Goal: Task Accomplishment & Management: Complete application form

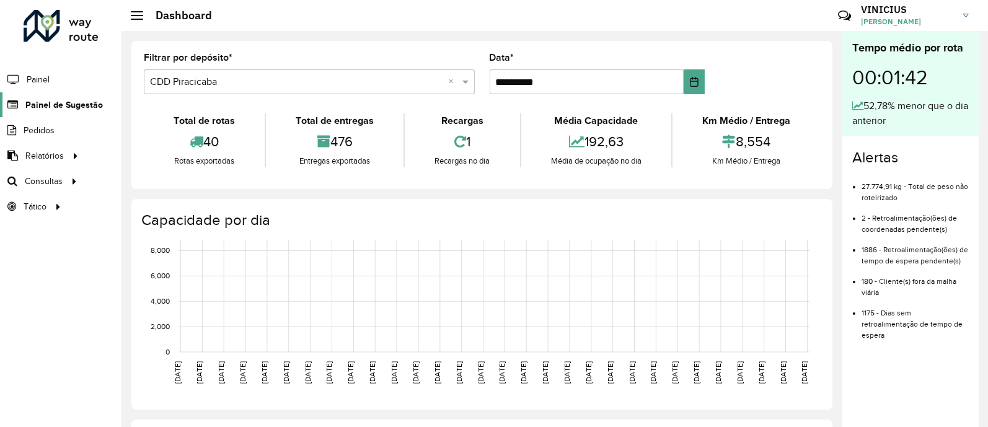
click at [57, 107] on span "Painel de Sugestão" at bounding box center [63, 105] width 77 height 13
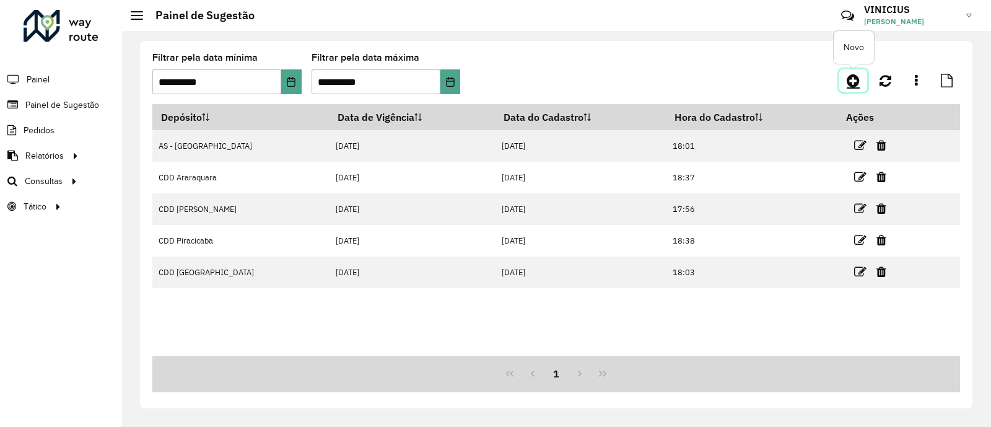
click at [856, 78] on icon at bounding box center [853, 80] width 13 height 15
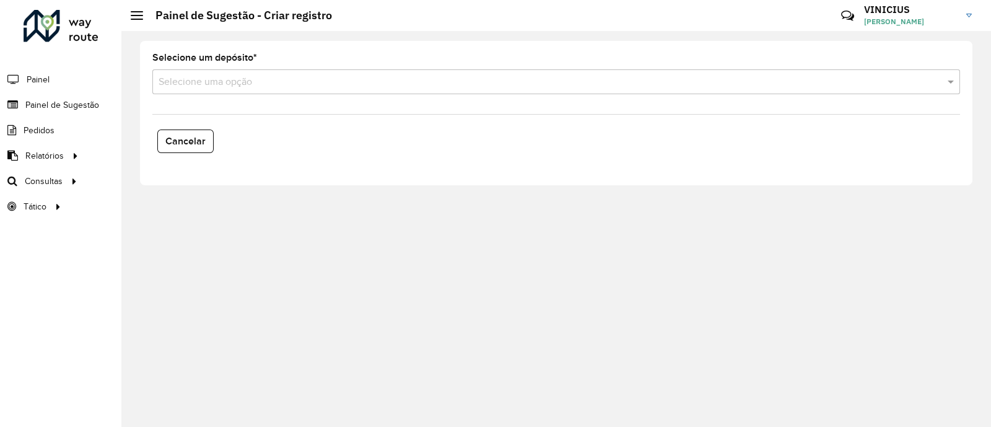
click at [260, 88] on input "text" at bounding box center [544, 82] width 771 height 15
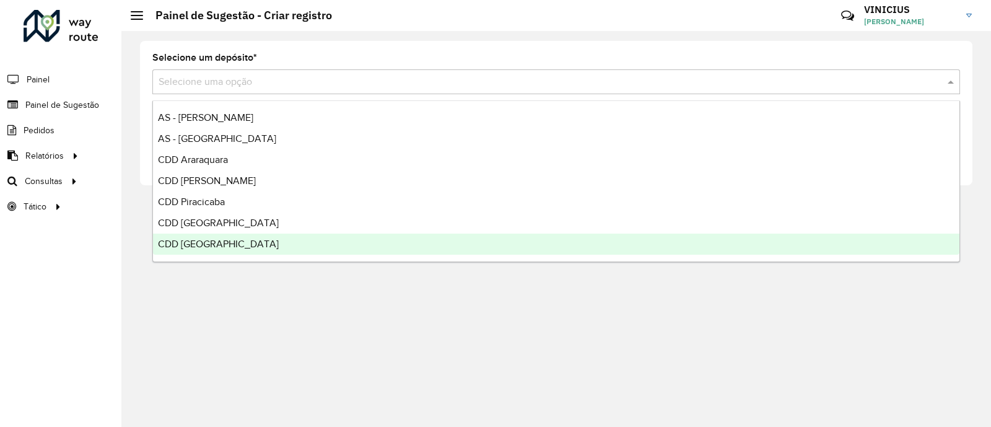
click at [256, 245] on div "CDD [GEOGRAPHIC_DATA]" at bounding box center [556, 244] width 807 height 21
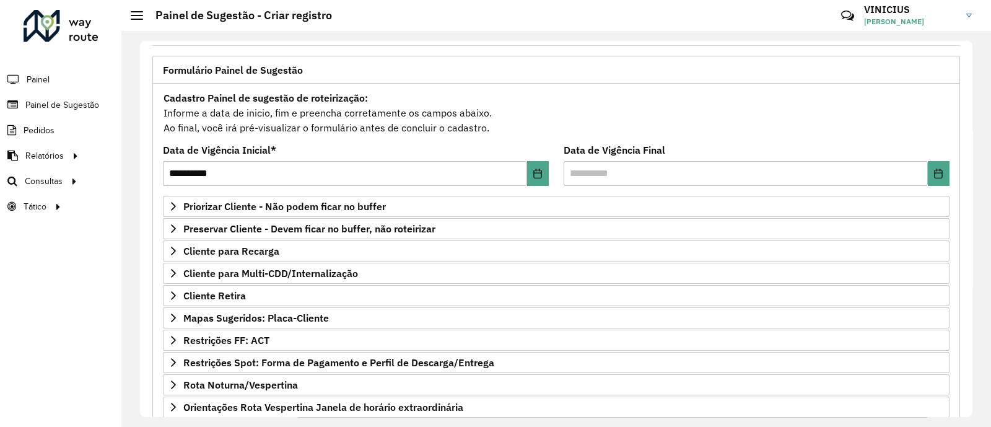
scroll to position [69, 0]
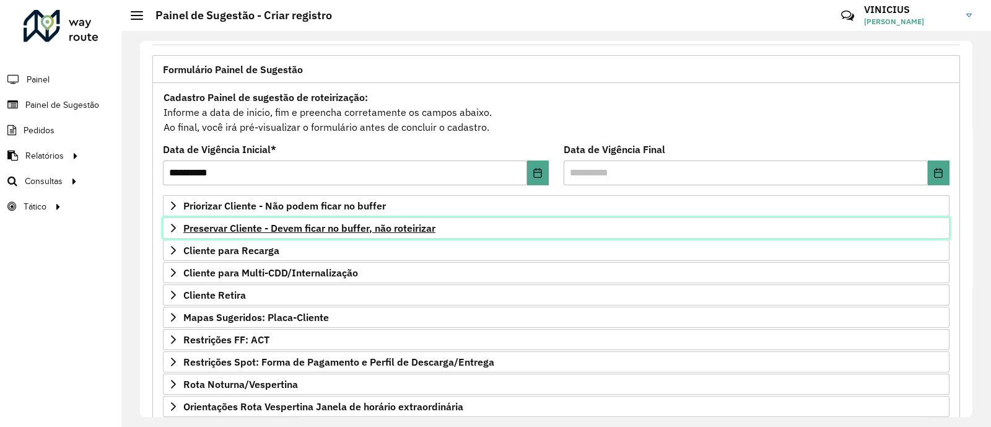
click at [307, 231] on span "Preservar Cliente - Devem ficar no buffer, não roteirizar" at bounding box center [309, 228] width 252 height 10
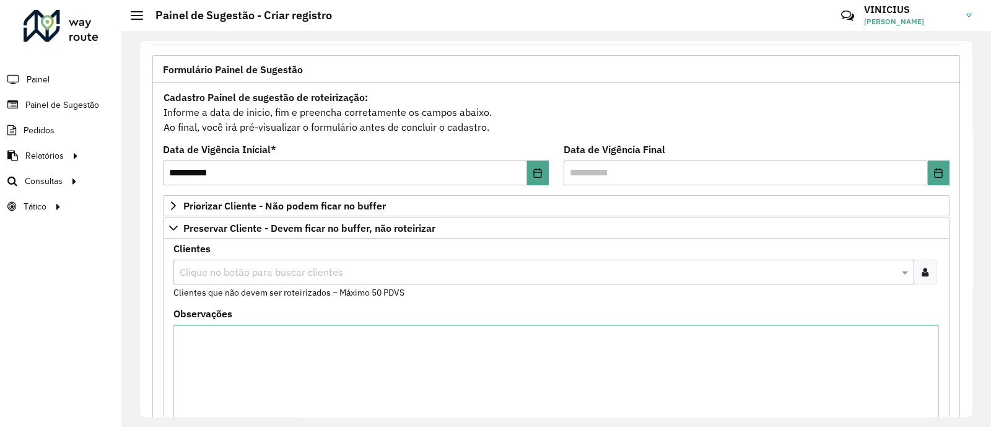
click at [932, 264] on div at bounding box center [925, 272] width 23 height 25
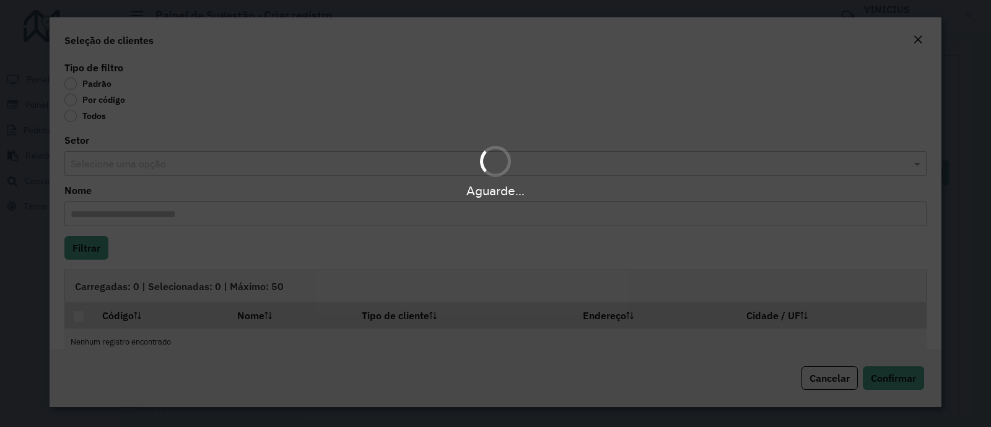
click at [71, 97] on div "Aguarde..." at bounding box center [495, 213] width 991 height 427
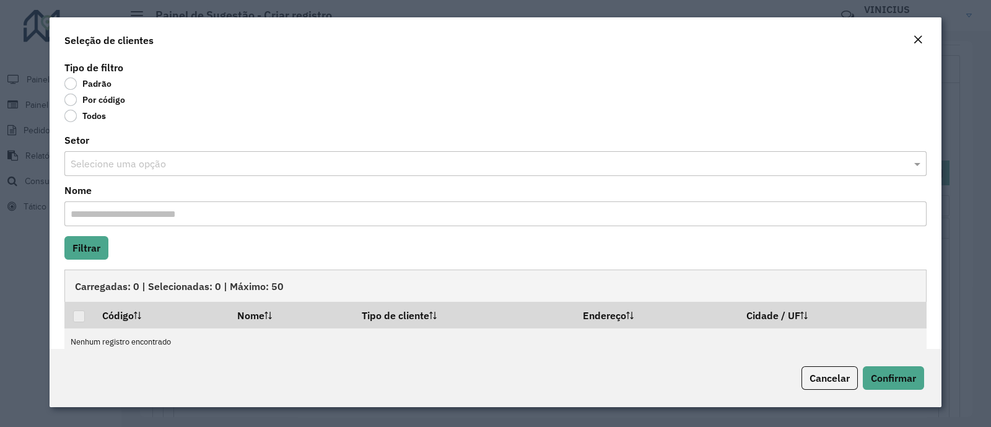
click at [71, 97] on label "Por código" at bounding box center [94, 100] width 61 height 12
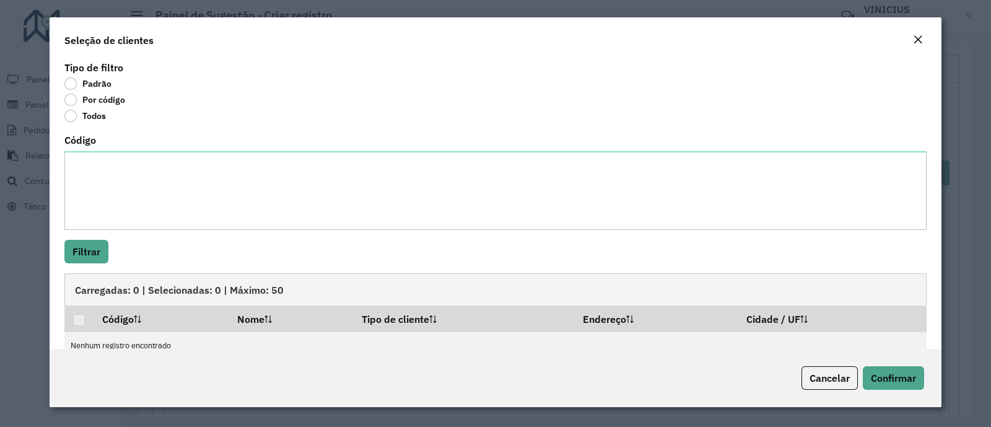
click at [112, 144] on div "Código" at bounding box center [495, 183] width 863 height 94
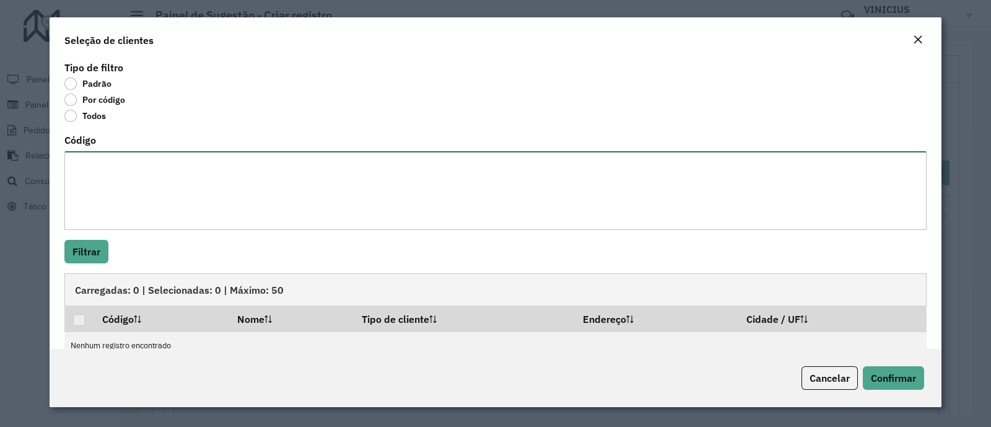
click at [112, 162] on textarea "Código" at bounding box center [495, 190] width 863 height 79
click at [219, 156] on textarea "Código" at bounding box center [495, 190] width 863 height 79
paste textarea "*****"
type textarea "*****"
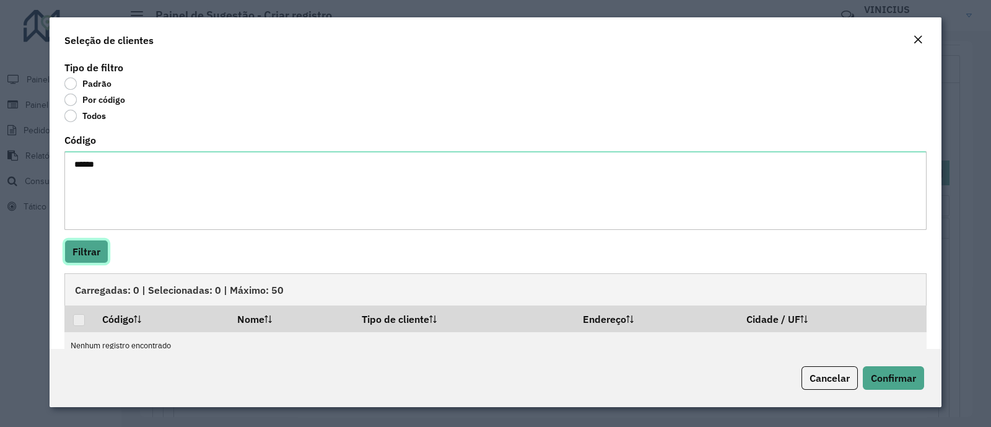
click at [97, 248] on button "Filtrar" at bounding box center [86, 252] width 44 height 24
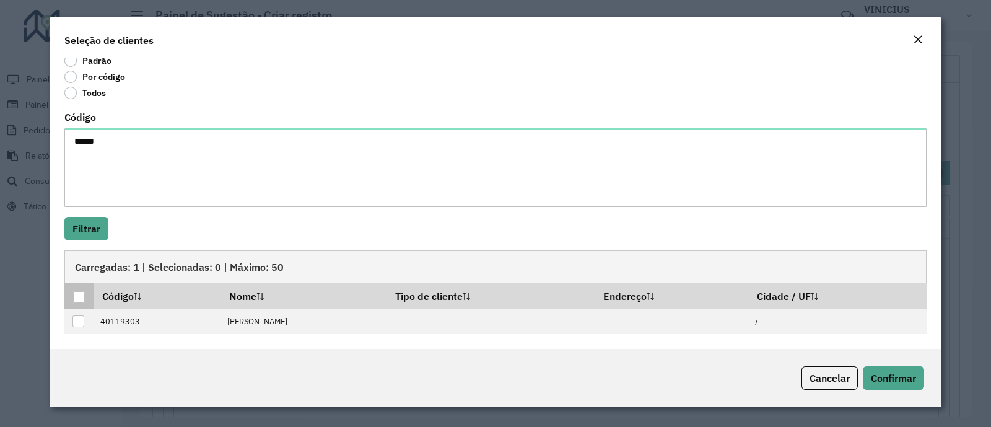
click at [74, 295] on div at bounding box center [79, 297] width 12 height 12
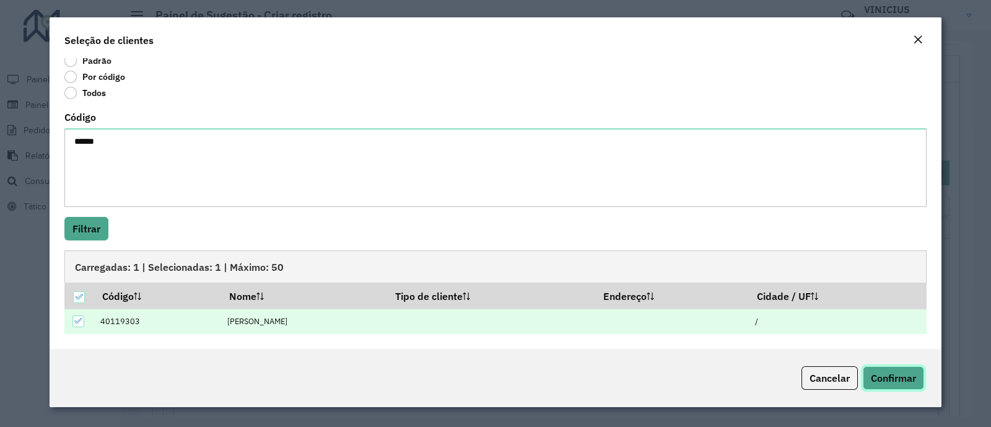
click at [873, 374] on span "Confirmar" at bounding box center [893, 378] width 45 height 12
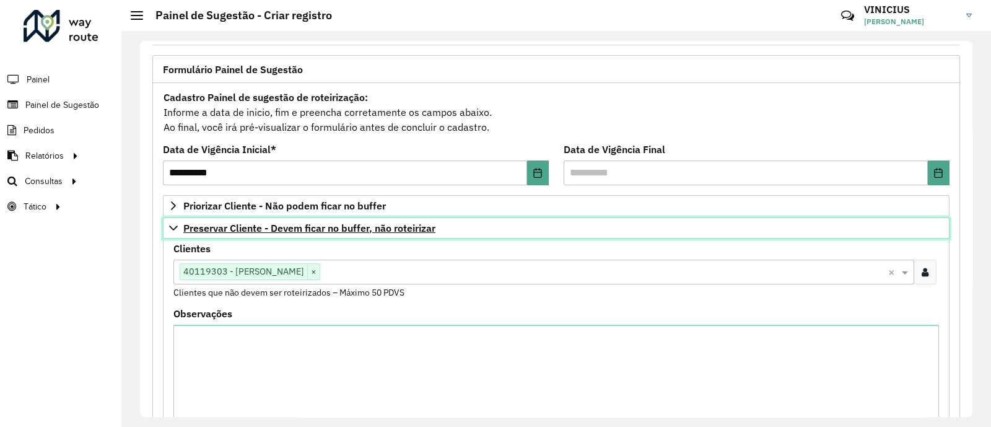
click at [333, 224] on span "Preservar Cliente - Devem ficar no buffer, não roteirizar" at bounding box center [309, 228] width 252 height 10
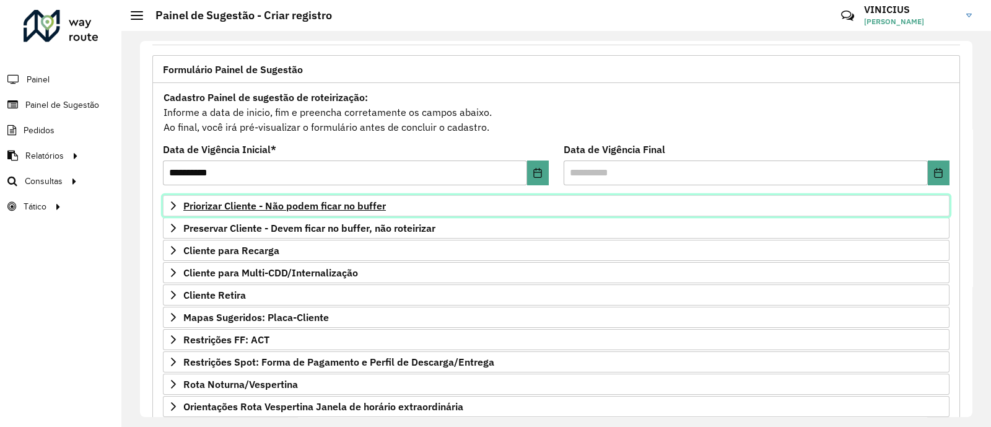
click at [346, 209] on span "Priorizar Cliente - Não podem ficar no buffer" at bounding box center [284, 206] width 203 height 10
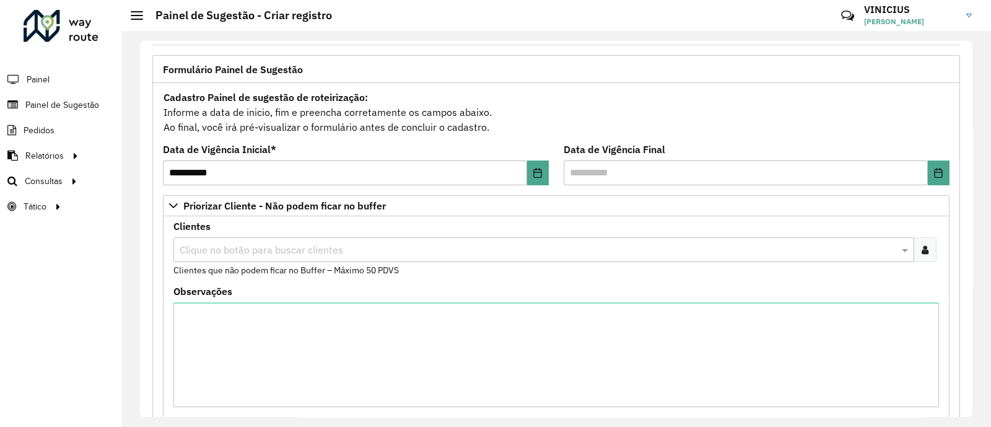
click at [291, 300] on div "Observações" at bounding box center [556, 347] width 766 height 120
click at [307, 240] on div "Clique no botão para buscar clientes" at bounding box center [543, 249] width 741 height 25
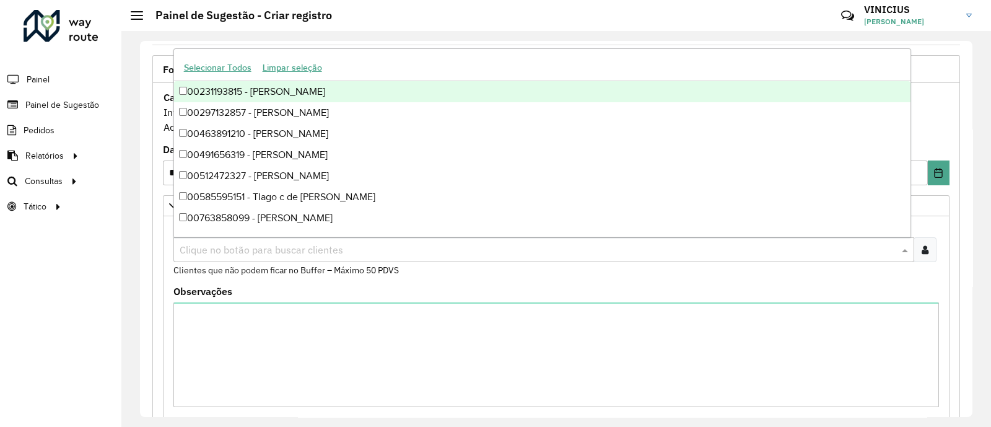
paste input "*****"
type input "*****"
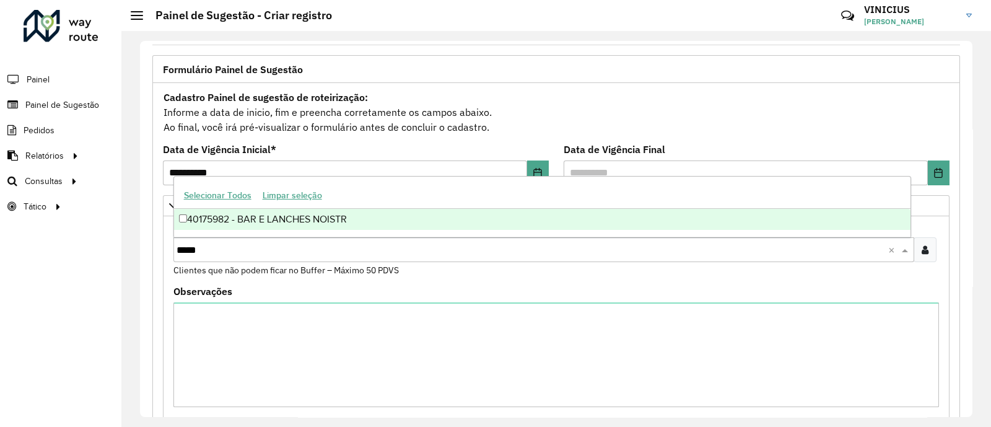
click at [271, 215] on div "40175982 - BAR E LANCHES NOISTR" at bounding box center [542, 219] width 737 height 21
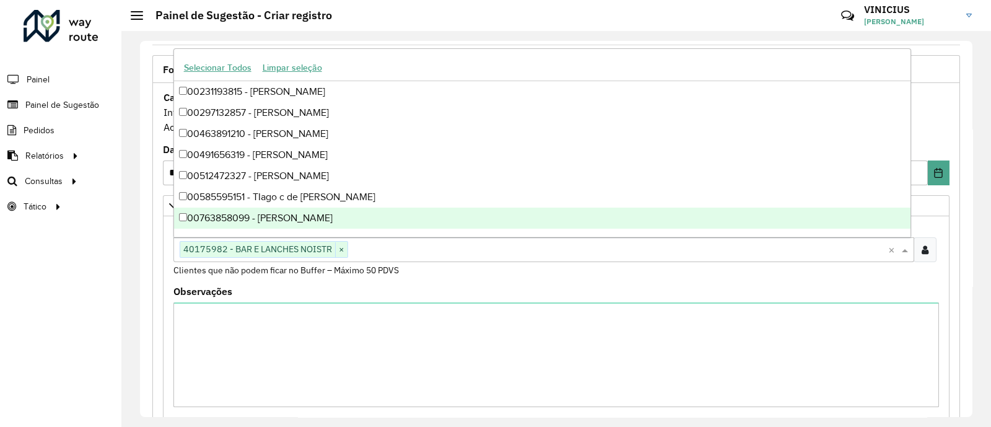
click at [354, 289] on div "Observações" at bounding box center [556, 347] width 766 height 120
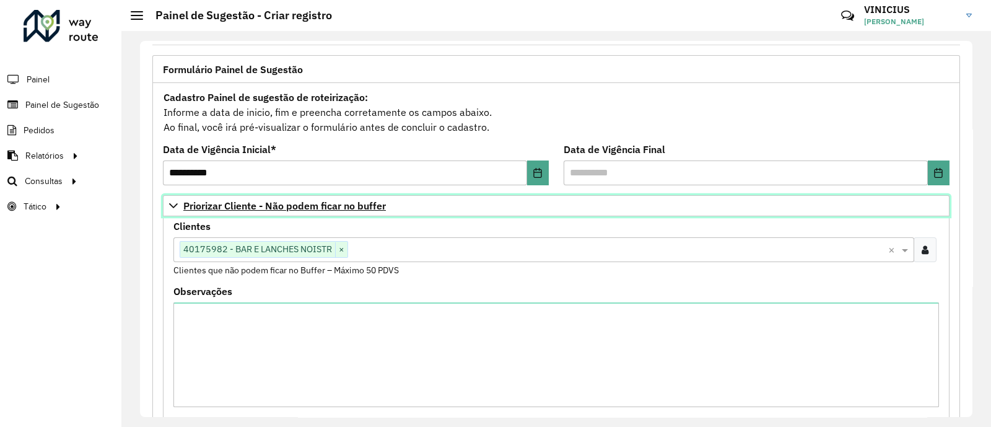
click at [353, 203] on span "Priorizar Cliente - Não podem ficar no buffer" at bounding box center [284, 206] width 203 height 10
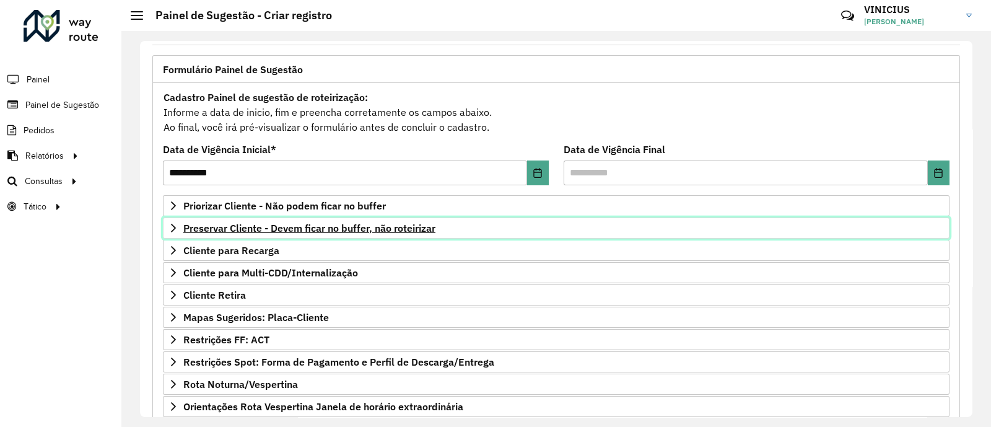
click at [327, 231] on span "Preservar Cliente - Devem ficar no buffer, não roteirizar" at bounding box center [309, 228] width 252 height 10
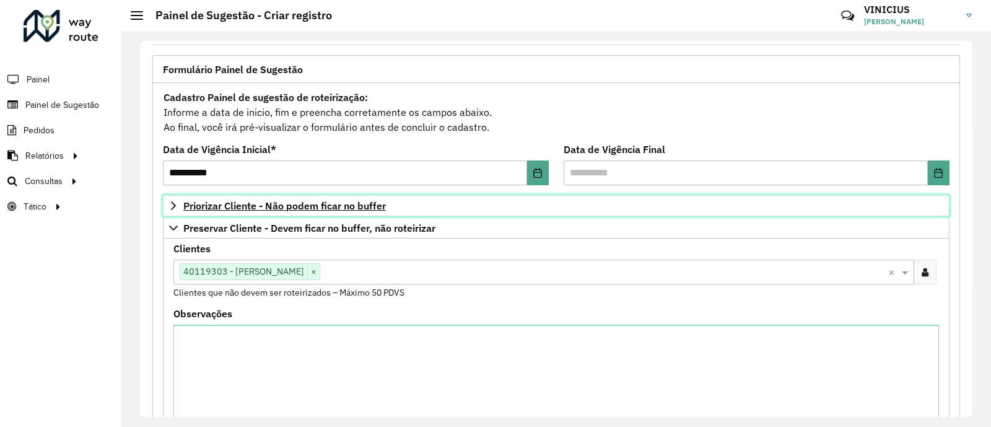
click at [340, 210] on span "Priorizar Cliente - Não podem ficar no buffer" at bounding box center [284, 206] width 203 height 10
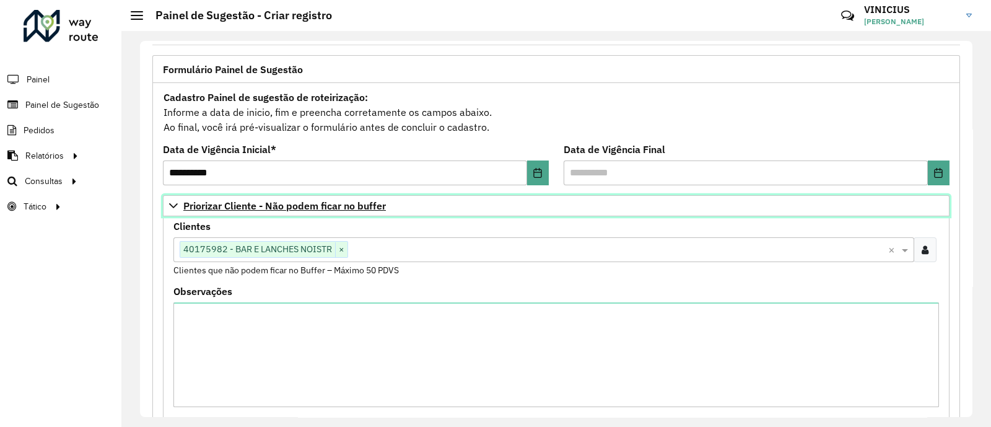
click at [285, 209] on span "Priorizar Cliente - Não podem ficar no buffer" at bounding box center [284, 206] width 203 height 10
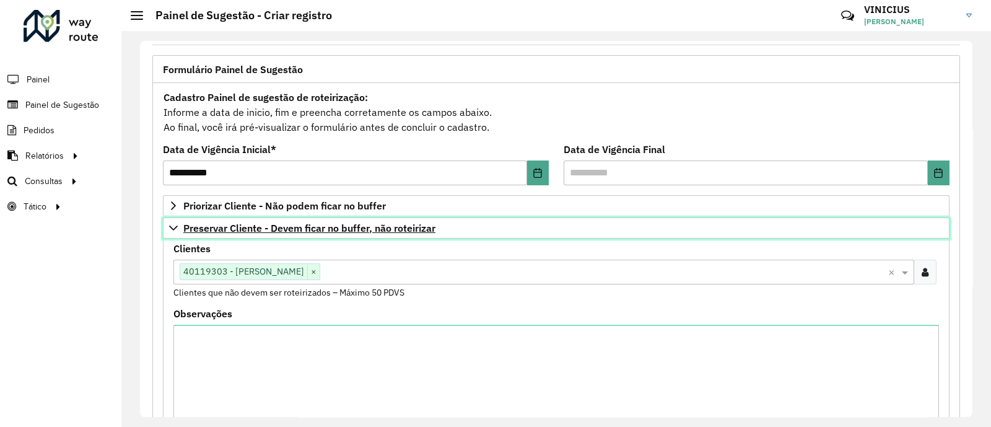
click at [301, 230] on span "Preservar Cliente - Devem ficar no buffer, não roteirizar" at bounding box center [309, 228] width 252 height 10
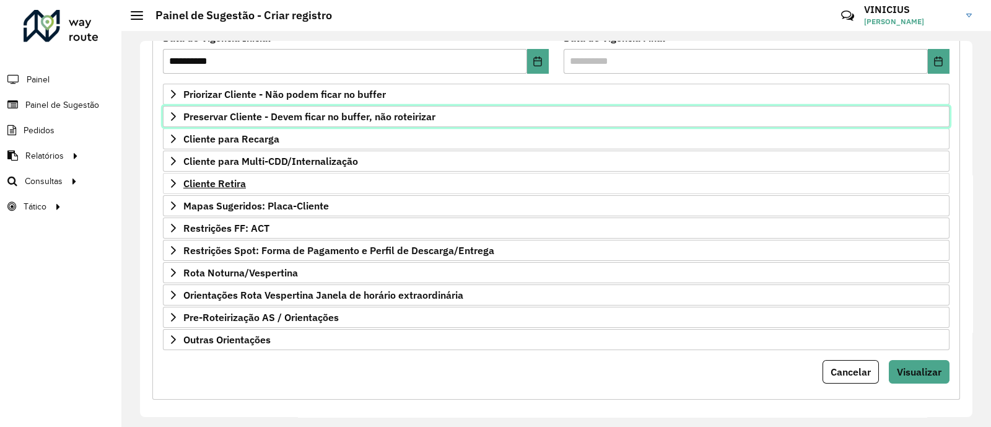
scroll to position [187, 0]
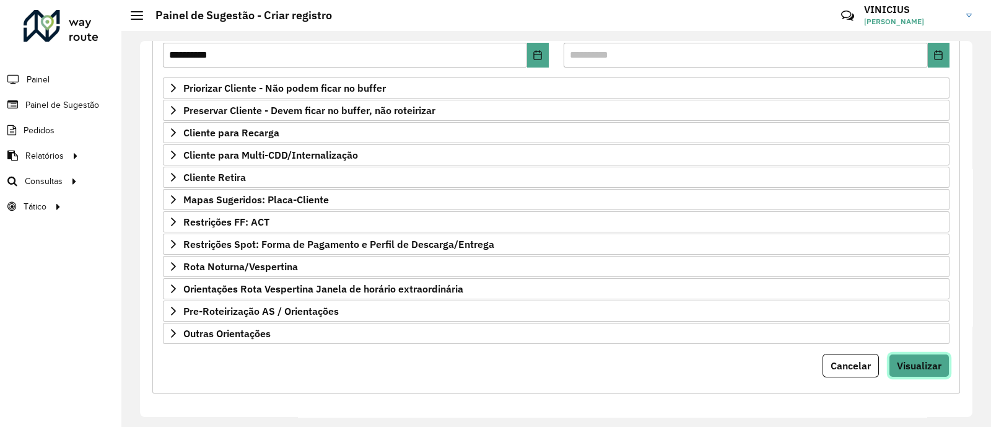
click at [908, 359] on span "Visualizar" at bounding box center [919, 365] width 45 height 12
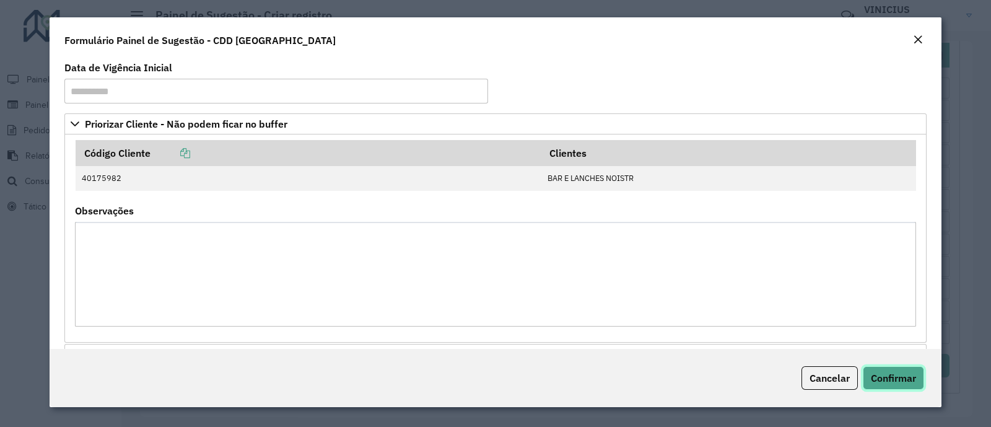
click at [880, 373] on span "Confirmar" at bounding box center [893, 378] width 45 height 12
